Goal: Task Accomplishment & Management: Use online tool/utility

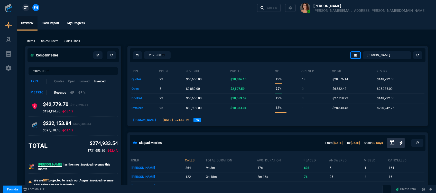
select select "12: [PERSON_NAME]"
click at [281, 9] on link "Ctrl + K" at bounding box center [269, 8] width 24 height 8
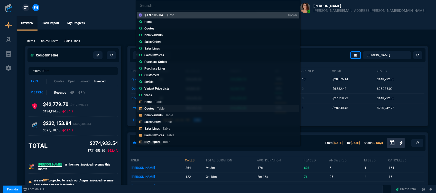
click at [173, 107] on link "Quotes Table" at bounding box center [218, 108] width 162 height 7
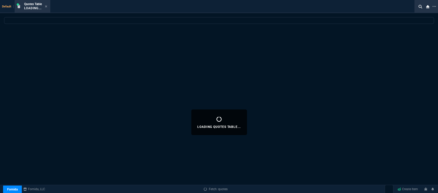
select select
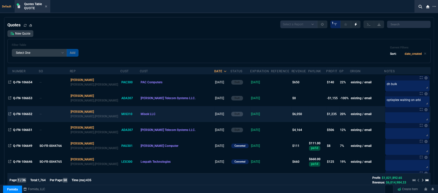
click at [271, 114] on td at bounding box center [281, 114] width 21 height 16
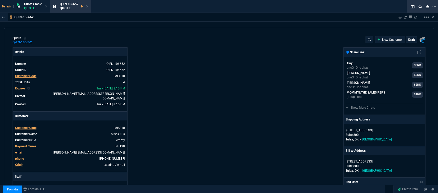
type input "23"
type input "453"
type input "20"
type input "373"
type input "38"
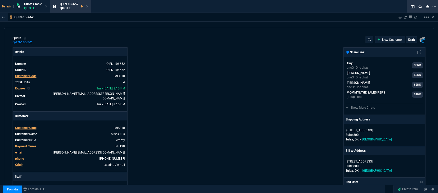
type input "280"
type input "27"
type input "389"
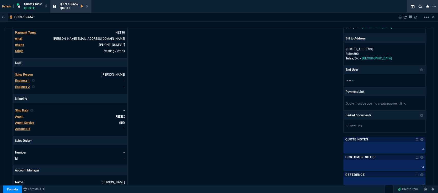
scroll to position [257, 0]
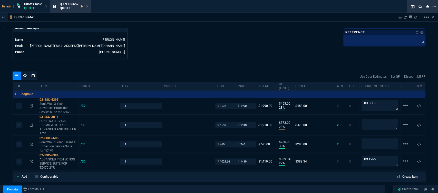
type input "2844.07"
type input "900"
type input "2014.55"
type input "30"
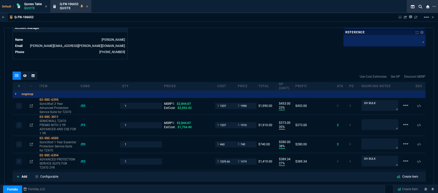
type input "33"
type input "18"
type input "30"
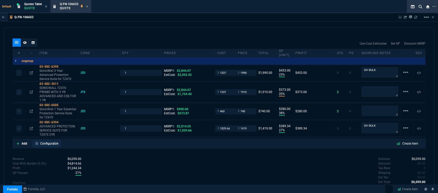
scroll to position [303, 0]
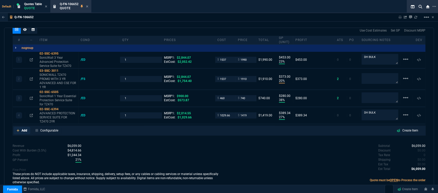
click at [17, 129] on icon at bounding box center [18, 130] width 3 height 3
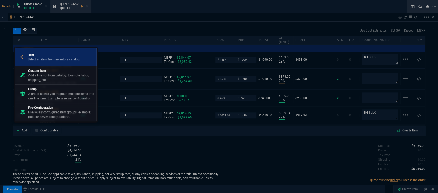
click at [47, 56] on p "Item" at bounding box center [54, 55] width 52 height 5
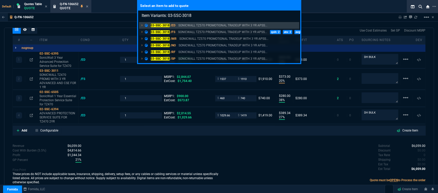
type input "Item Variants: 03-SSC-3018"
click at [212, 31] on p "SONICWALL TZ570 PROMOTIONAL TRADEUP WITH 3 YR APSS..." at bounding box center [222, 32] width 89 height 5
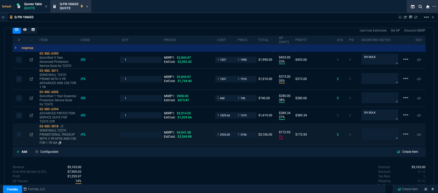
type input "23"
type input "453"
type input "20"
type input "373"
type input "38"
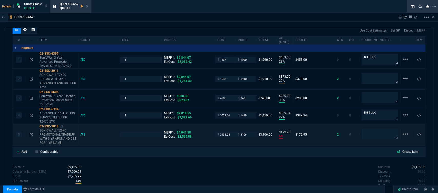
type input "280"
type input "27"
type input "389"
type input "6"
type input "173"
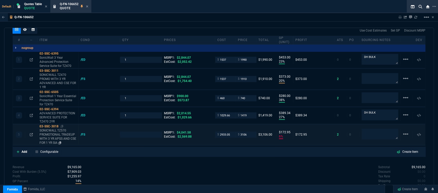
type input "30"
type input "33"
type input "18"
type input "30"
type input "23"
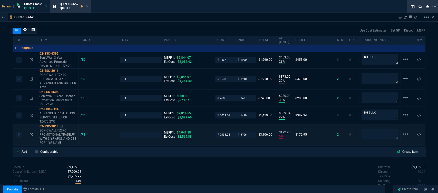
click at [58, 136] on p "SONICWALL TZ570 PROMOTIONAL TRADEUP WITH 3 YR APSS AND CSE FOR 1 YR SIA" at bounding box center [58, 137] width 37 height 16
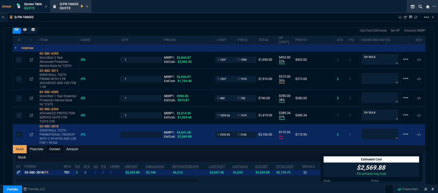
click at [54, 145] on link "Content" at bounding box center [54, 149] width 17 height 8
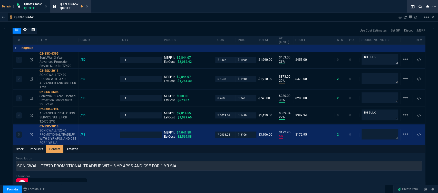
scroll to position [0, 0]
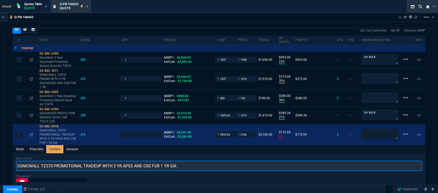
click at [133, 161] on input "SONICWALL TZ570 PROMOTIONAL TRADEUP WITH 3 YR APSS AND CSE FOR 1 YR SIA" at bounding box center [219, 166] width 407 height 10
click at [194, 161] on input "SONICWALL TZ570 PROMOTIONAL TRADEUP WITH 3 YR ADVANCED AND CSE FOR 1 YR SIA" at bounding box center [219, 166] width 407 height 10
type input "SONICWALL TZ570 PROMOTIONAL TRADEUP WITH 3 YR ADVANCED AND CSE FOR 1 YR"
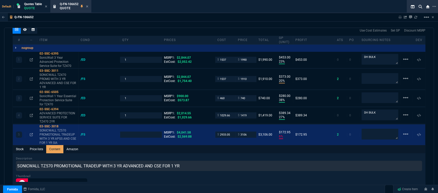
click at [224, 145] on div "Stock Price lists Content Amazon" at bounding box center [219, 149] width 413 height 8
type input "1"
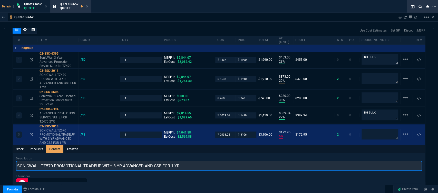
click at [223, 164] on input "SONICWALL TZ570 PROMOTIONAL TRADEUP WITH 3 YR ADVANCED AND CSE FOR 1 YR" at bounding box center [219, 166] width 407 height 10
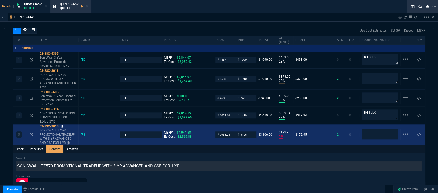
click at [62, 125] on icon at bounding box center [62, 126] width 3 height 3
click at [232, 132] on div "$ 2933.05" at bounding box center [225, 135] width 21 height 6
click at [231, 132] on input "2933.05" at bounding box center [226, 135] width 16 height 6
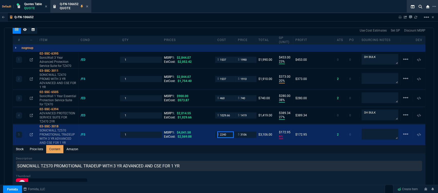
type input "2240"
click at [228, 157] on div "Description SONICWALL TZ570 PROMOTIONAL TRADEUP WITH 3 YR ADVANCED AND CSE FOR …" at bounding box center [219, 164] width 407 height 15
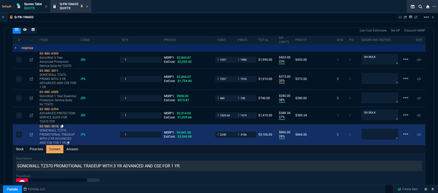
click at [63, 125] on icon at bounding box center [62, 126] width 3 height 3
click at [248, 132] on input "3106" at bounding box center [246, 135] width 16 height 6
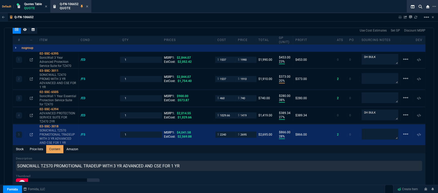
click at [248, 145] on div "Stock Price lists Content Amazon" at bounding box center [219, 149] width 413 height 8
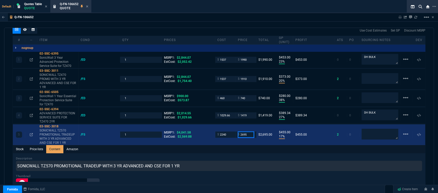
click at [247, 132] on input "2695" at bounding box center [246, 135] width 16 height 6
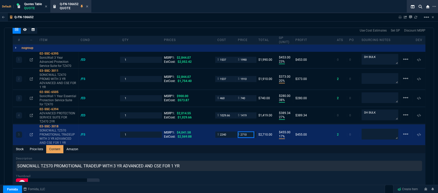
type input "2710"
click at [247, 145] on div "Stock Price lists Content Amazon" at bounding box center [219, 149] width 413 height 8
click at [245, 146] on div "Stock Price lists Content Amazon" at bounding box center [219, 149] width 413 height 8
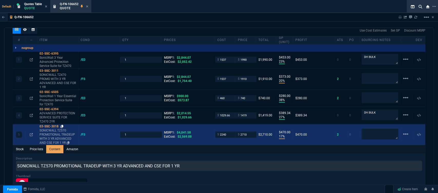
click at [63, 125] on icon at bounding box center [62, 126] width 3 height 3
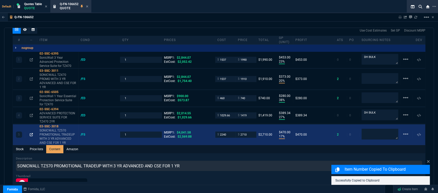
click at [30, 133] on icon at bounding box center [31, 134] width 3 height 3
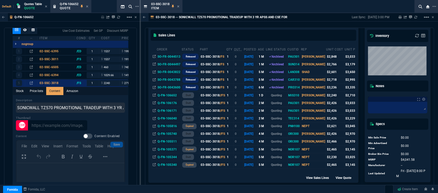
scroll to position [57, 0]
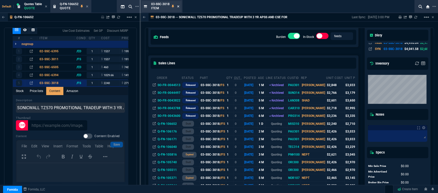
click at [179, 6] on icon at bounding box center [178, 6] width 2 height 2
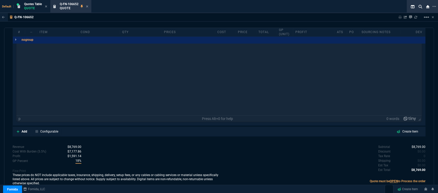
scroll to position [459, 0]
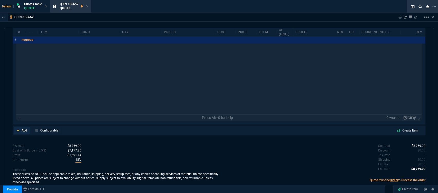
click at [16, 127] on link "Add" at bounding box center [22, 131] width 17 height 8
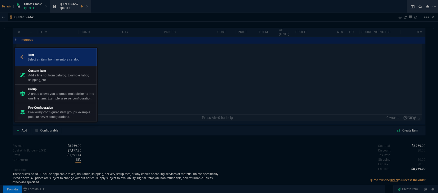
click at [56, 57] on p "Select an item from inventory catalog" at bounding box center [54, 59] width 52 height 5
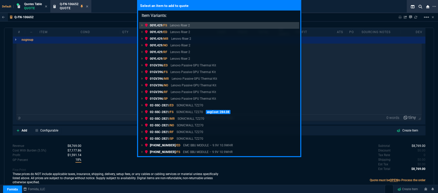
type input "Item Variants: 02-SSC-5661"
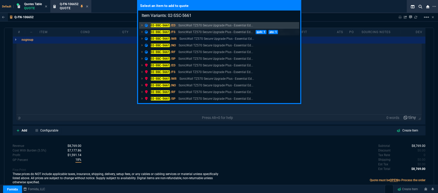
click at [193, 32] on p "SonicWall TZ570 Secure Upgrade Plus - Essential Ed..." at bounding box center [215, 32] width 75 height 5
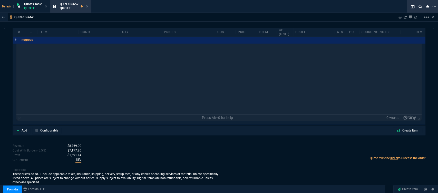
scroll to position [458, 0]
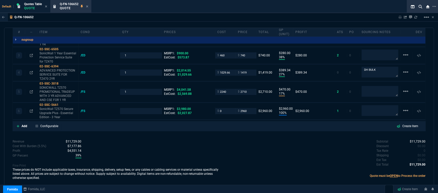
type input "23"
type input "453"
type input "20"
type input "373"
type input "38"
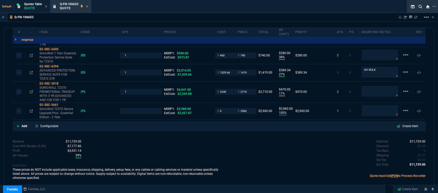
type input "280"
type input "27"
type input "389"
type input "17"
type input "470"
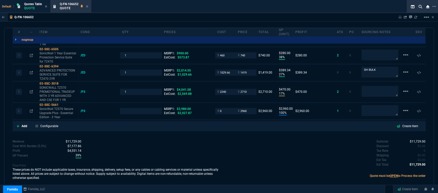
type input "100"
type input "2960"
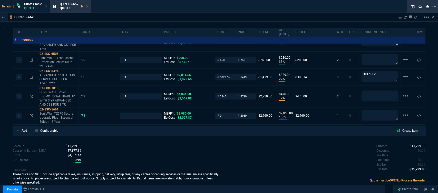
type input "30"
type input "33"
type input "18"
type input "30"
type input "33"
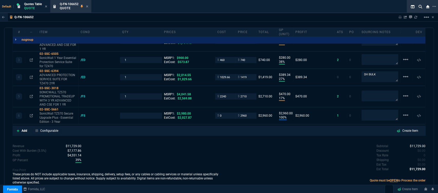
type input "26"
click at [18, 129] on icon at bounding box center [18, 130] width 3 height 3
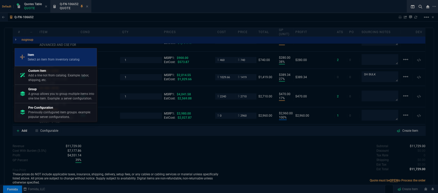
click at [47, 58] on p "Select an item from inventory catalog" at bounding box center [54, 59] width 52 height 5
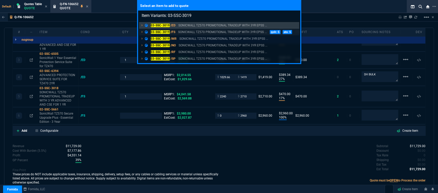
type input "Item Variants: 03-SSC-3019"
click at [210, 33] on p "SONICWALL TZ570 PROMOTIONAL TRADEUP WITH 3YR EPSS ..." at bounding box center [222, 32] width 89 height 5
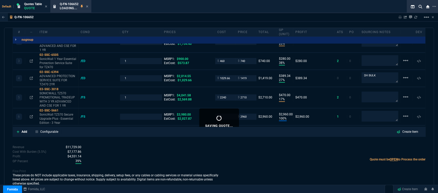
type input "1"
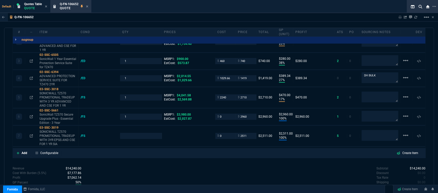
type input "23"
type input "453"
type input "20"
type input "373"
type input "38"
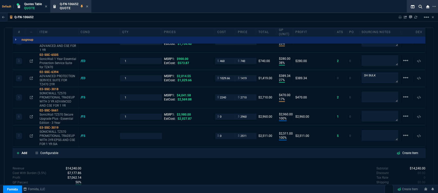
type input "280"
type input "27"
type input "389"
type input "17"
type input "470"
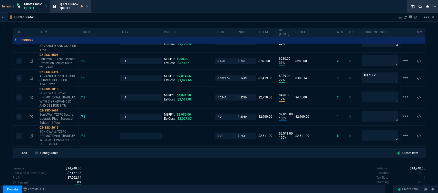
type input "100"
type input "2960"
type input "100"
type input "2511"
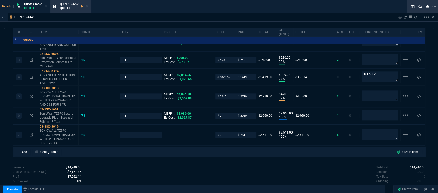
type input "30"
type input "33"
type input "18"
type input "30"
type input "33"
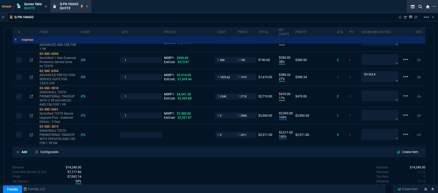
type input "26"
type input "3548.15"
type input "29"
click at [404, 24] on mat-icon "linear_scale" at bounding box center [406, 21] width 6 height 6
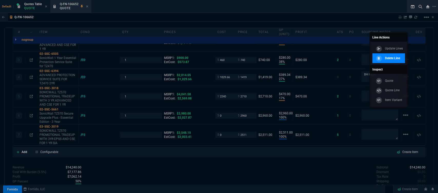
click at [396, 59] on p "Delete Line" at bounding box center [392, 58] width 15 height 5
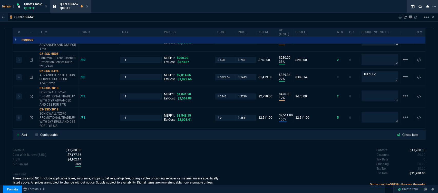
type input "23"
type input "453"
type input "20"
type input "373"
type input "38"
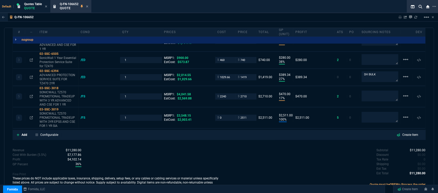
type input "280"
type input "27"
type input "389"
type input "17"
type input "470"
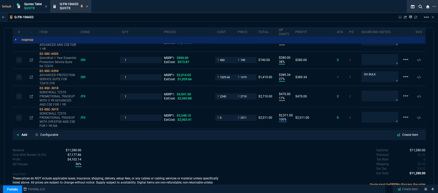
type input "100"
type input "2511"
type input "30"
type input "33"
type input "18"
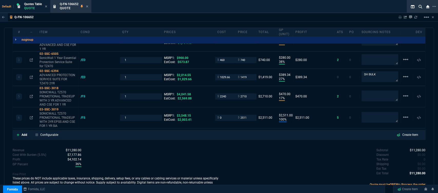
type input "30"
type input "33"
type input "29"
click at [62, 108] on icon at bounding box center [62, 109] width 3 height 3
click at [29, 116] on div at bounding box center [31, 118] width 8 height 4
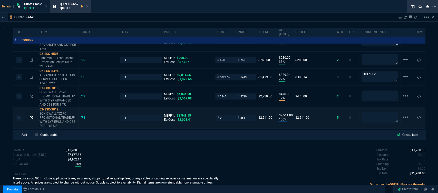
click at [31, 116] on icon at bounding box center [31, 117] width 3 height 3
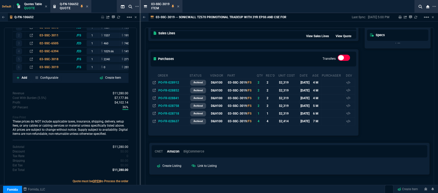
scroll to position [221, 0]
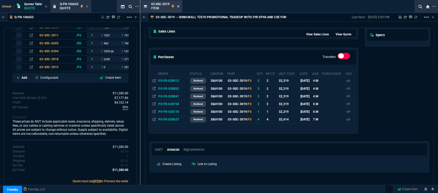
click at [179, 5] on fa-icon at bounding box center [178, 7] width 2 height 4
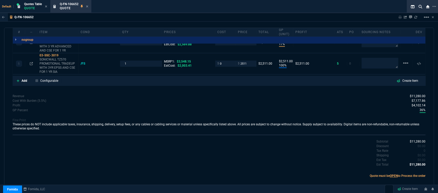
scroll to position [341, 0]
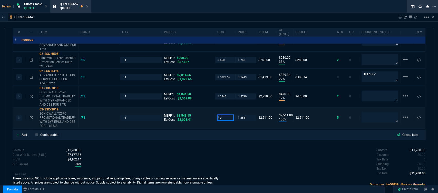
drag, startPoint x: 225, startPoint y: 114, endPoint x: 210, endPoint y: 116, distance: 15.4
click at [210, 116] on div "6 03-SSC-3019 SONICWALL TZ570 PROMOTIONAL TRADEUP WITH 3YR EPSS AND CSE FOR 1 Y…" at bounding box center [219, 118] width 413 height 21
type input "2000"
click at [215, 148] on div "Revenue $11,280.00 Cost $6,803.66 Cost With Burden (5.5%) $7,177.86 Profit $4,1…" at bounding box center [116, 169] width 207 height 42
type input "2000"
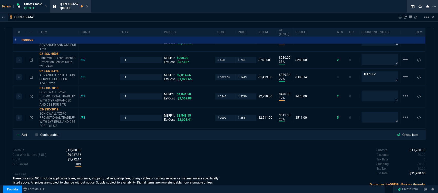
type input "20"
type input "511"
click at [62, 108] on icon at bounding box center [62, 109] width 3 height 3
click at [247, 115] on input "2511" at bounding box center [246, 118] width 16 height 6
click at [247, 152] on div "Subtotal $11,280.00 Discount $0.00 Tax Rate 0 Shipping $0.00 Est Tax $0.00 Est …" at bounding box center [322, 162] width 207 height 28
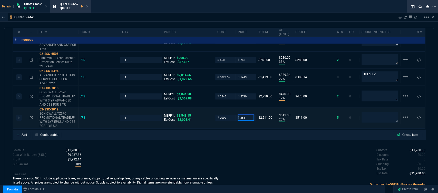
click at [249, 115] on input "2511" at bounding box center [246, 118] width 16 height 6
click at [62, 87] on icon at bounding box center [62, 88] width 3 height 3
click at [249, 93] on input "2710" at bounding box center [246, 96] width 16 height 6
type input "2695"
click at [247, 154] on div "Subtotal $11,280.00 Discount $0.00 Tax Rate 0 Shipping $0.00 Est Tax $0.00 Est …" at bounding box center [322, 162] width 207 height 28
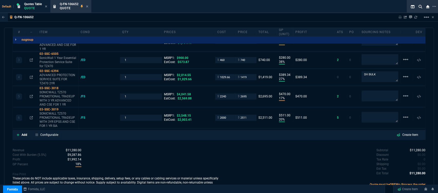
type input "2695"
type input "455"
click at [30, 116] on icon at bounding box center [31, 117] width 3 height 3
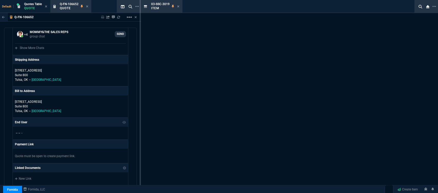
scroll to position [589, 0]
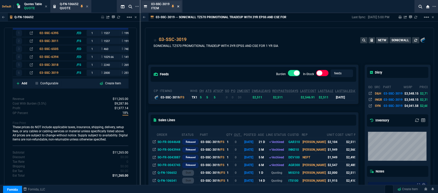
click at [179, 5] on icon at bounding box center [178, 6] width 2 height 3
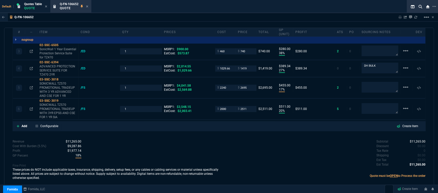
scroll to position [341, 0]
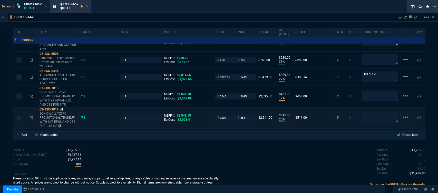
click at [63, 108] on icon at bounding box center [62, 109] width 3 height 3
click at [247, 115] on input "2511" at bounding box center [246, 118] width 16 height 6
click at [248, 115] on input "2511" at bounding box center [246, 118] width 16 height 6
type input "2520"
click at [225, 148] on div "Subtotal $11,265.00 Discount $0.00 Tax Rate 0 Shipping $0.00 Est Tax $0.00 Est …" at bounding box center [322, 162] width 207 height 28
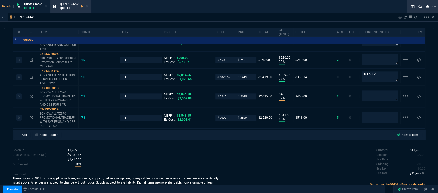
type input "2520"
type input "21"
type input "520"
click at [216, 158] on div "Revenue $11,274.00 Cost $8,803.66 Cost With Burden (5.5%) $9,287.86 Profit $1,9…" at bounding box center [116, 169] width 207 height 42
click at [248, 115] on input "2520" at bounding box center [246, 118] width 16 height 6
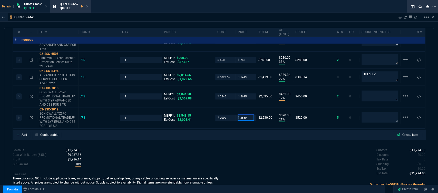
type input "2530"
click at [239, 148] on div "Subtotal $11,274.00 Discount $0.00 Tax Rate 0 Shipping $0.00 Est Tax $0.00 Est …" at bounding box center [322, 162] width 207 height 28
type input "2530"
type input "530"
click at [62, 108] on icon at bounding box center [62, 109] width 3 height 3
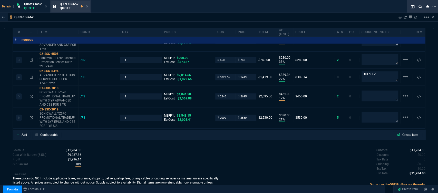
click at [86, 6] on div "Q-FN-106652 Quote" at bounding box center [74, 6] width 29 height 9
click at [88, 7] on icon at bounding box center [87, 6] width 2 height 3
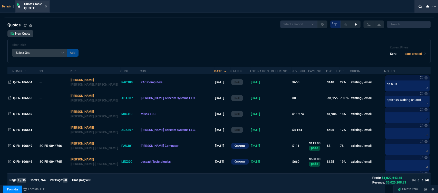
click at [46, 6] on icon at bounding box center [46, 6] width 2 height 2
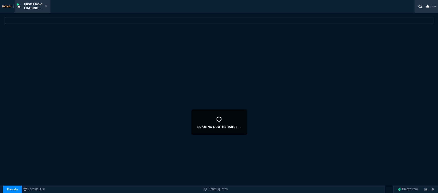
select select
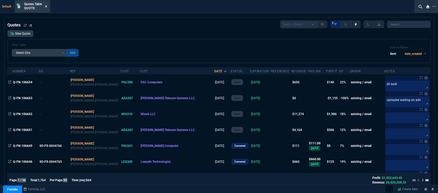
click at [46, 6] on icon at bounding box center [46, 6] width 2 height 3
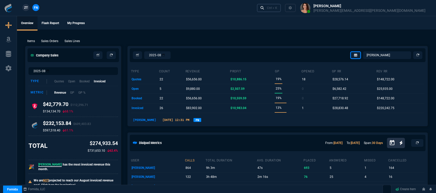
click at [281, 4] on link "Ctrl + K" at bounding box center [269, 8] width 24 height 8
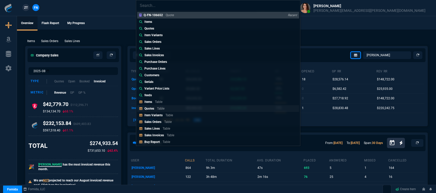
click at [151, 109] on p "Quotes" at bounding box center [149, 109] width 10 height 4
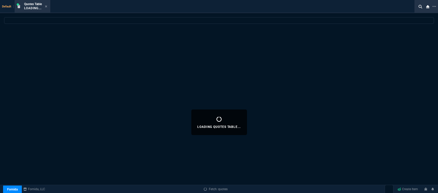
select select
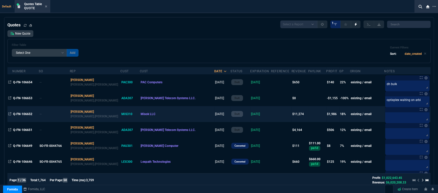
click at [271, 116] on td at bounding box center [281, 114] width 21 height 16
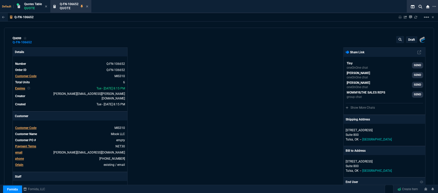
type input "23"
type input "453"
type input "2844.07"
type input "20"
type input "373"
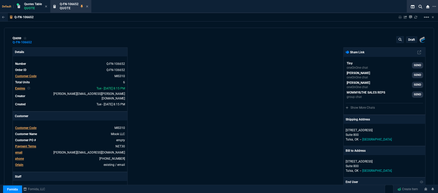
type input "2844.07"
type input "38"
type input "280"
type input "900"
type input "27"
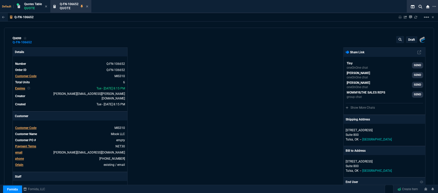
type input "389"
type input "2014.55"
type input "17"
type input "455"
type input "21"
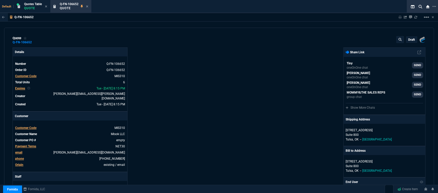
type input "530"
type input "30"
type input "33"
type input "18"
type input "30"
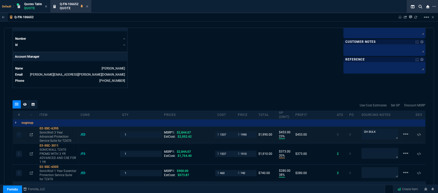
scroll to position [237, 0]
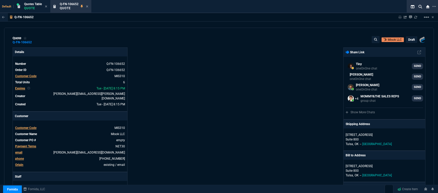
select select "12: [PERSON_NAME]"
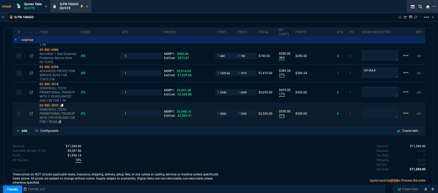
click at [63, 104] on icon at bounding box center [62, 105] width 3 height 3
click at [62, 104] on icon at bounding box center [62, 105] width 3 height 3
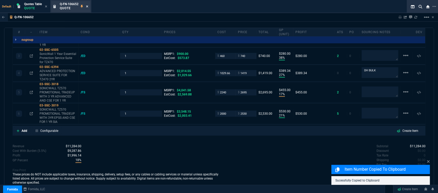
click at [87, 7] on icon at bounding box center [87, 6] width 2 height 3
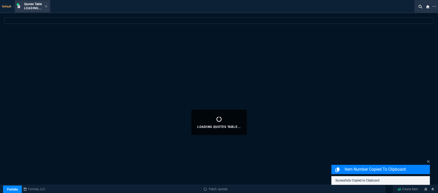
click at [45, 5] on div "Quotes Table Loading..." at bounding box center [35, 6] width 23 height 9
select select
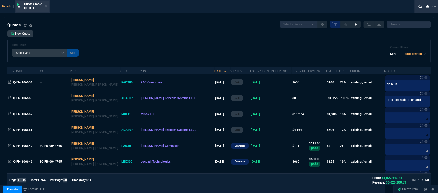
click at [47, 5] on icon at bounding box center [46, 6] width 2 height 3
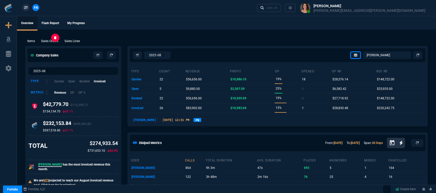
click at [54, 39] on p "Sales Orders" at bounding box center [49, 41] width 17 height 5
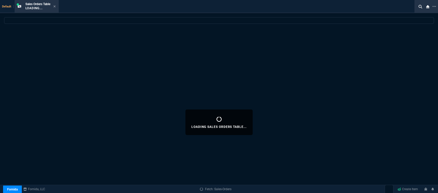
select select
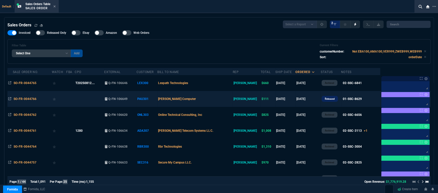
click at [222, 99] on td "[PERSON_NAME] Computer" at bounding box center [194, 99] width 75 height 16
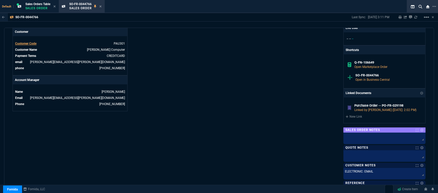
scroll to position [290, 0]
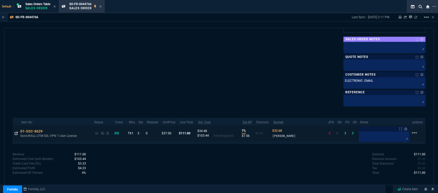
click at [16, 133] on icon at bounding box center [16, 133] width 3 height 3
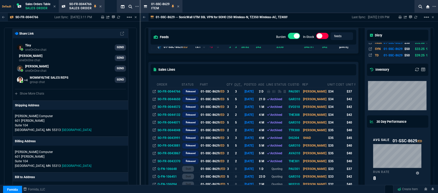
scroll to position [228, 0]
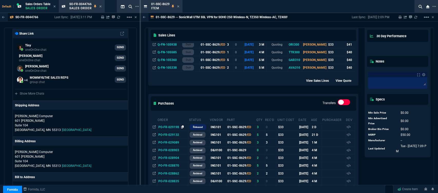
click at [183, 126] on icon at bounding box center [182, 127] width 3 height 3
click at [181, 7] on div "01-SSC-8629 Item" at bounding box center [162, 6] width 40 height 11
click at [178, 6] on icon at bounding box center [178, 6] width 2 height 3
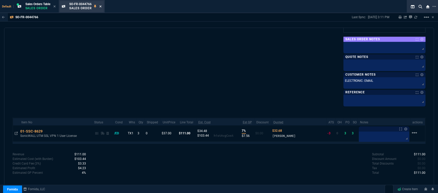
click at [102, 5] on icon at bounding box center [100, 6] width 2 height 3
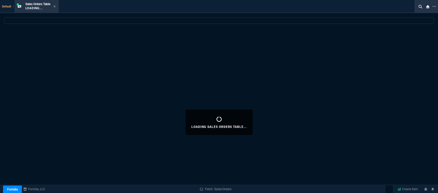
select select
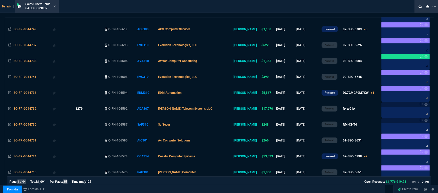
scroll to position [200, 0]
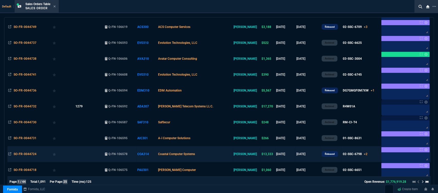
click at [220, 151] on td "Coastal Computer Systems" at bounding box center [194, 154] width 75 height 16
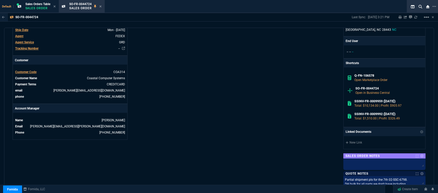
scroll to position [319, 0]
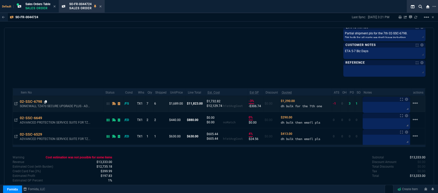
click at [46, 101] on icon at bounding box center [45, 101] width 3 height 3
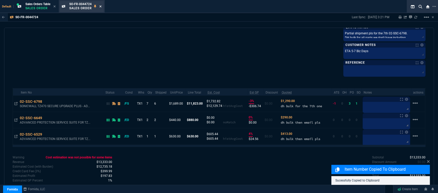
click at [101, 7] on icon at bounding box center [100, 6] width 2 height 3
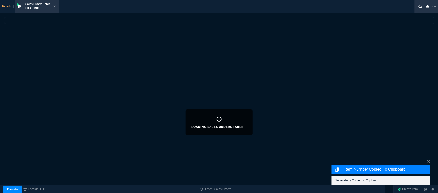
select select
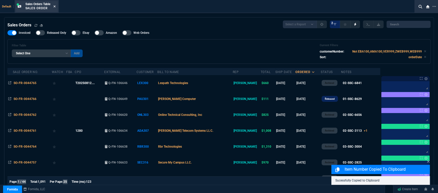
click at [57, 4] on div "Sales Orders Table Sales Order" at bounding box center [37, 6] width 42 height 11
click at [55, 6] on icon at bounding box center [54, 6] width 2 height 2
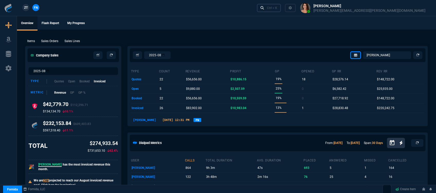
click at [277, 8] on div "Ctrl + K" at bounding box center [272, 8] width 10 height 4
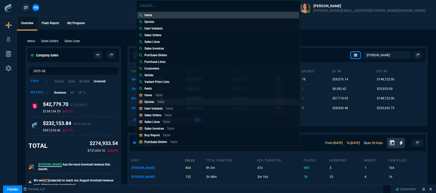
click at [188, 102] on link "Quotes Table" at bounding box center [218, 102] width 162 height 7
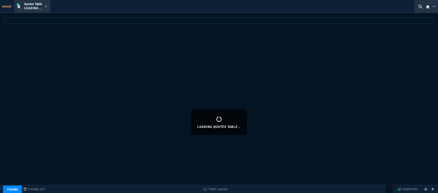
select select
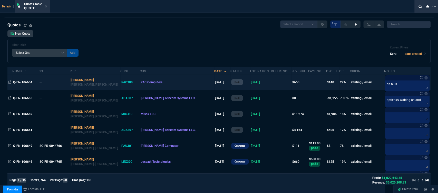
click at [271, 82] on td at bounding box center [281, 82] width 21 height 16
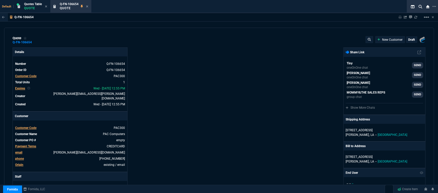
type input "26"
type input "167"
type input "892.91"
type input "27"
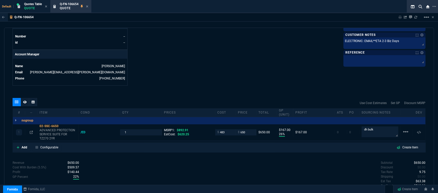
scroll to position [248, 0]
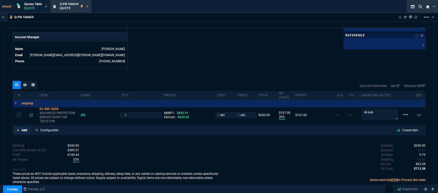
click at [18, 129] on icon at bounding box center [18, 130] width 3 height 3
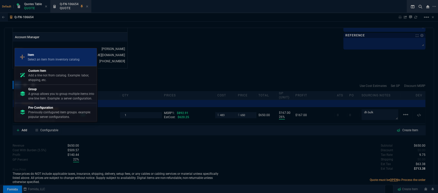
click at [50, 60] on p "Select an item from inventory catalog" at bounding box center [54, 59] width 52 height 5
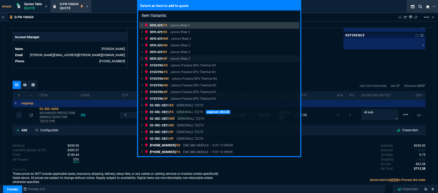
type input "Item Variants: 02-SSC-6798"
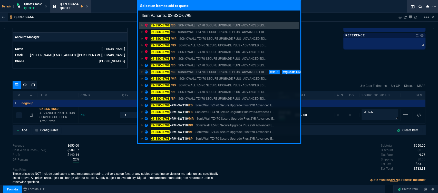
click at [188, 71] on p "SONICWALL TZ470 SECURE UPGRADE PLUS - ADVANCED EDI..." at bounding box center [222, 72] width 88 height 5
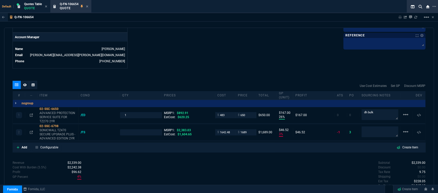
type input "26"
type input "167"
type input "3"
type input "47"
type input "27"
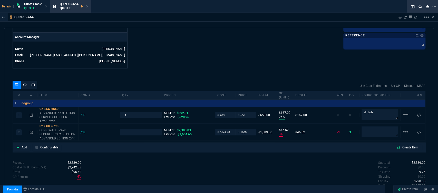
type input "29"
click at [405, 118] on mat-icon "linear_scale" at bounding box center [406, 115] width 6 height 6
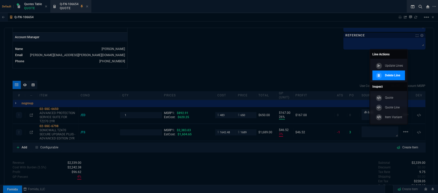
click at [398, 76] on p "Delete Line" at bounding box center [392, 75] width 15 height 5
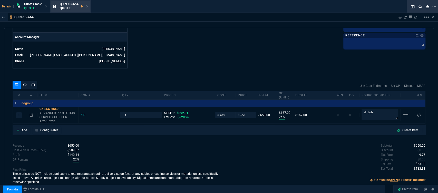
type input "26"
type input "167"
type input "27"
click at [88, 7] on icon at bounding box center [87, 6] width 2 height 3
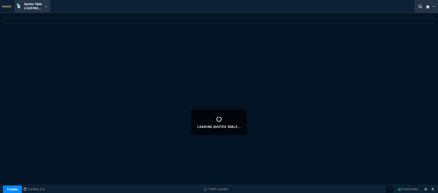
select select
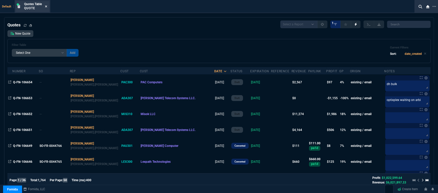
click at [46, 7] on icon at bounding box center [46, 6] width 2 height 2
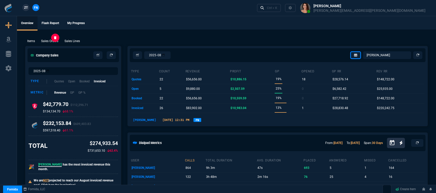
click at [48, 41] on p "Sales Orders" at bounding box center [49, 41] width 17 height 5
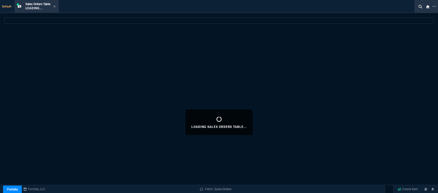
select select
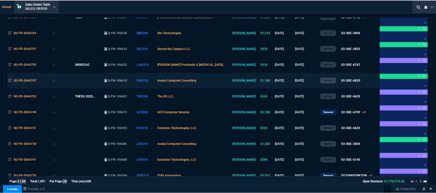
scroll to position [171, 0]
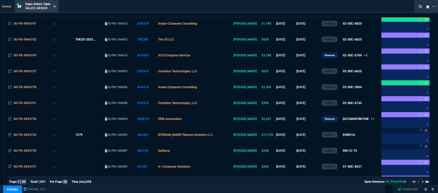
click at [55, 5] on icon at bounding box center [54, 6] width 2 height 3
